Goal: Information Seeking & Learning: Learn about a topic

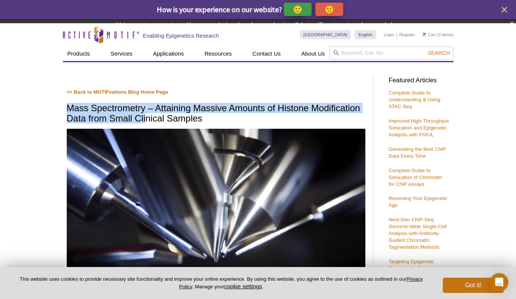
drag, startPoint x: 68, startPoint y: 115, endPoint x: 148, endPoint y: 115, distance: 79.7
click at [148, 115] on h1 "Mass Spectrometry – Attaining Massive Amounts of Histone Modification Data from…" at bounding box center [216, 113] width 299 height 21
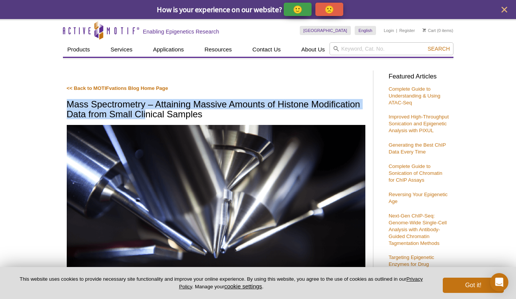
click at [133, 111] on h1 "Mass Spectrometry – Attaining Massive Amounts of Histone Modification Data from…" at bounding box center [216, 110] width 299 height 21
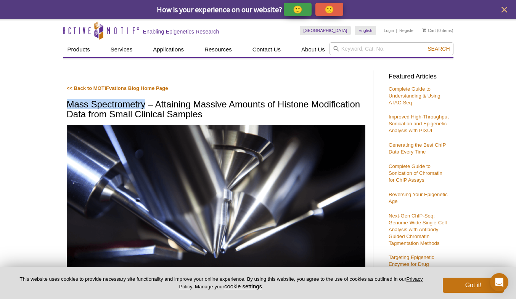
drag, startPoint x: 67, startPoint y: 102, endPoint x: 144, endPoint y: 104, distance: 77.4
click at [144, 104] on h1 "Mass Spectrometry – Attaining Massive Amounts of Histone Modification Data from…" at bounding box center [216, 110] width 299 height 21
copy h1 "Mass Spectrometry"
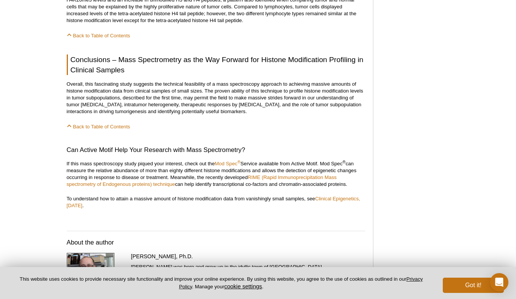
scroll to position [1106, 0]
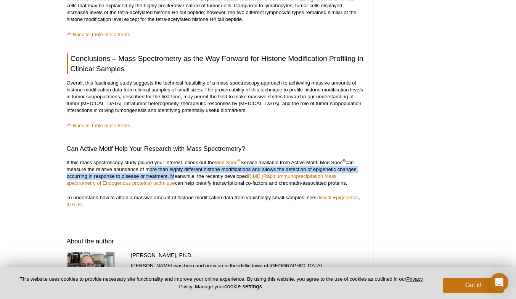
drag, startPoint x: 146, startPoint y: 156, endPoint x: 171, endPoint y: 163, distance: 25.6
click at [171, 163] on p "If this mass spectroscopy study piqued your interest, check out the Mod Spec ® …" at bounding box center [216, 172] width 299 height 27
copy p "more than eighty different histone modifications and allows the detection of ep…"
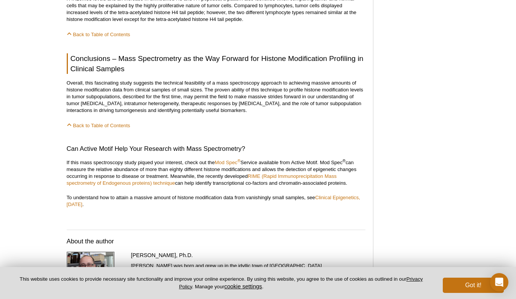
click at [243, 194] on p "To understand how to attain a massive amount of histone modification data from …" at bounding box center [216, 201] width 299 height 14
drag, startPoint x: 81, startPoint y: 136, endPoint x: 114, endPoint y: 136, distance: 33.2
click at [114, 144] on h3 "Can Active Motif Help Your Research with Mass Spectrometry?" at bounding box center [216, 148] width 299 height 9
click at [212, 159] on p "If this mass spectroscopy study piqued your interest, check out the Mod Spec ® …" at bounding box center [216, 172] width 299 height 27
drag, startPoint x: 215, startPoint y: 148, endPoint x: 320, endPoint y: 149, distance: 105.2
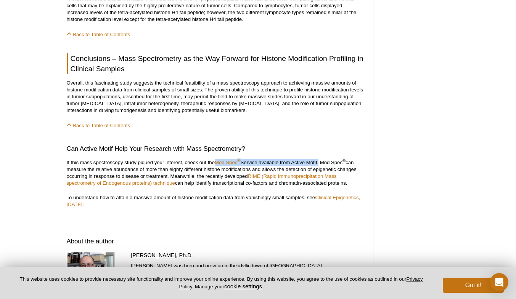
click at [320, 159] on p "If this mass spectroscopy study piqued your interest, check out the Mod Spec ® …" at bounding box center [216, 172] width 299 height 27
copy p "Mod Spec ® Service available from Active Motif"
